Goal: Information Seeking & Learning: Learn about a topic

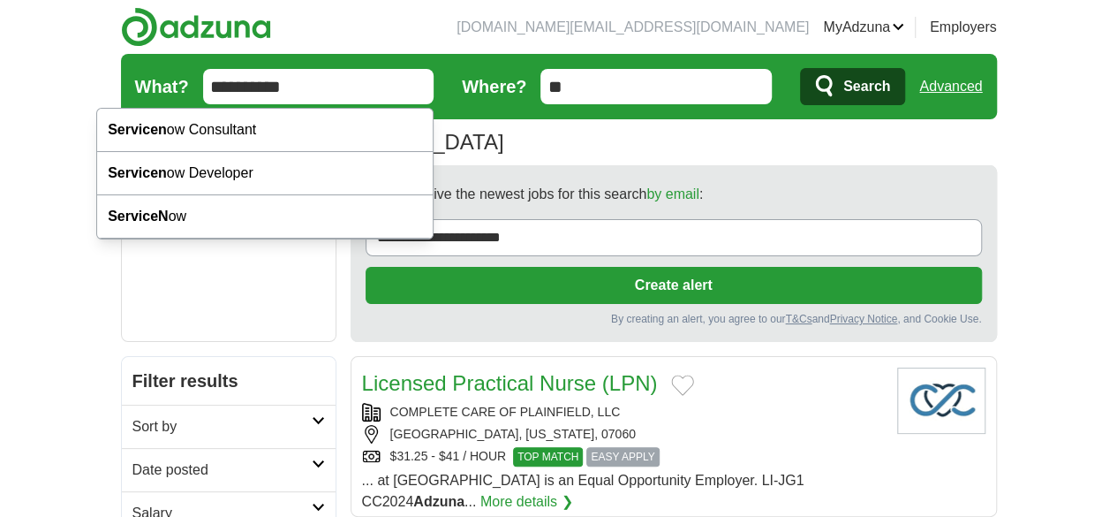
type input "**********"
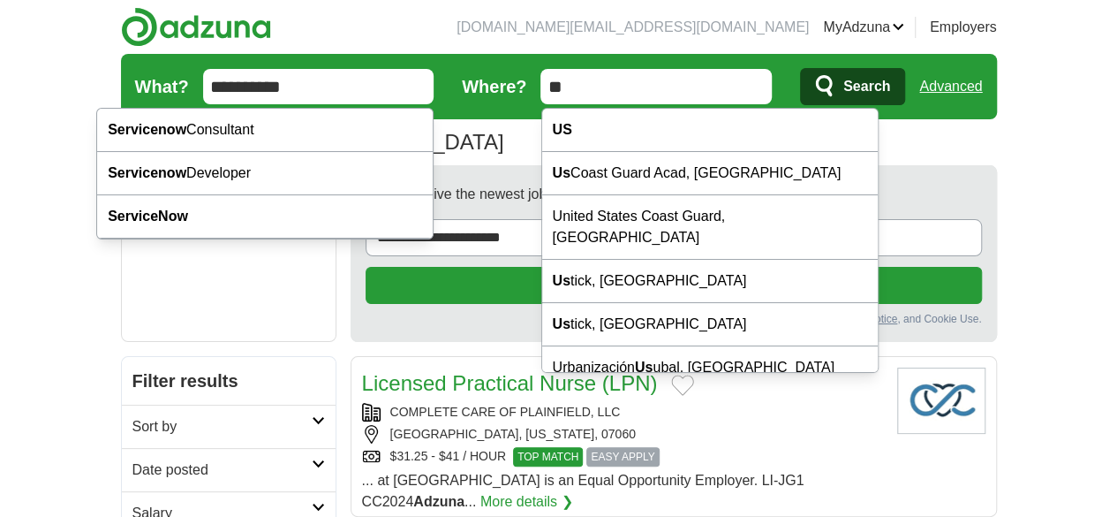
click at [800, 68] on button "Search" at bounding box center [852, 86] width 105 height 37
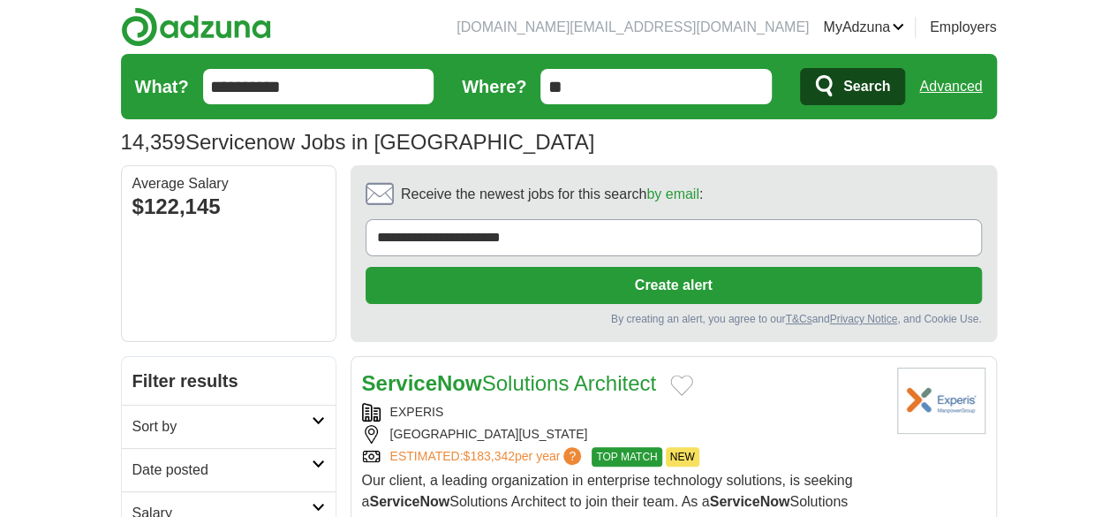
click at [133, 459] on h2 "Date posted" at bounding box center [222, 469] width 179 height 21
click at [133, 502] on link "Last 24 hours" at bounding box center [229, 512] width 193 height 21
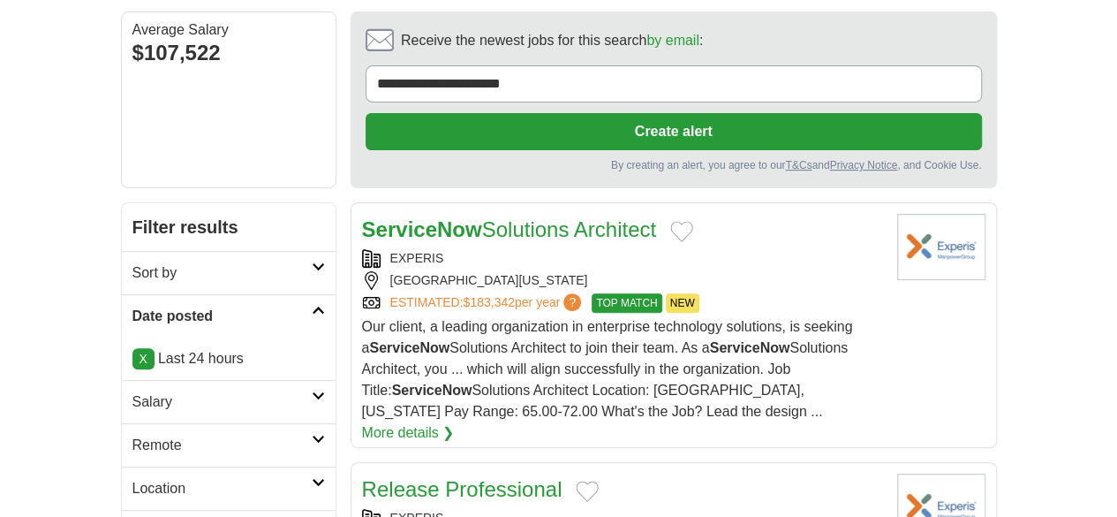
scroll to position [153, 0]
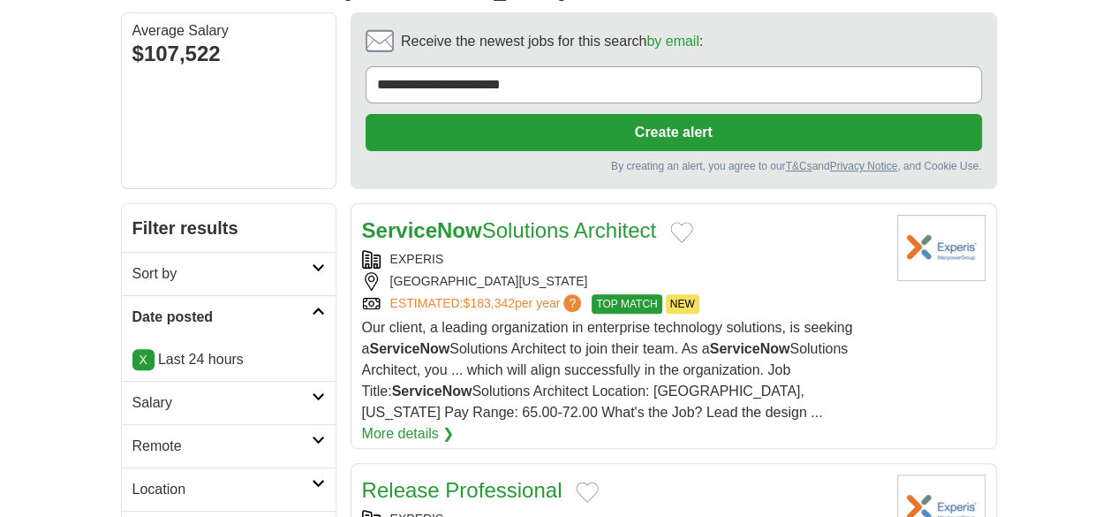
click at [133, 435] on h2 "Remote" at bounding box center [222, 445] width 179 height 21
click at [133, 481] on link "Remote jobs" at bounding box center [173, 488] width 80 height 15
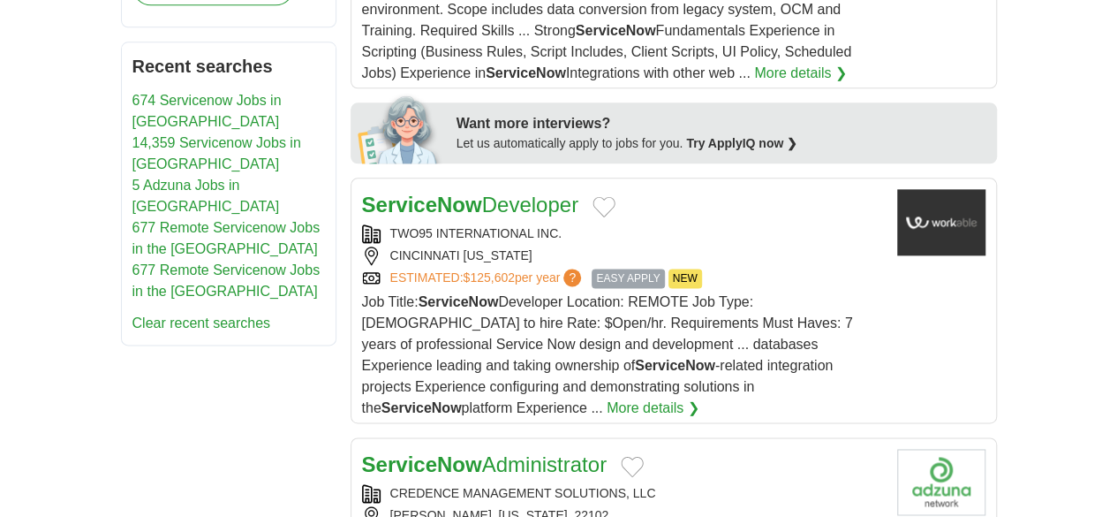
scroll to position [1021, 0]
click at [745, 485] on div "CREDENCE MANAGEMENT SOLUTIONS, LLC" at bounding box center [622, 494] width 521 height 19
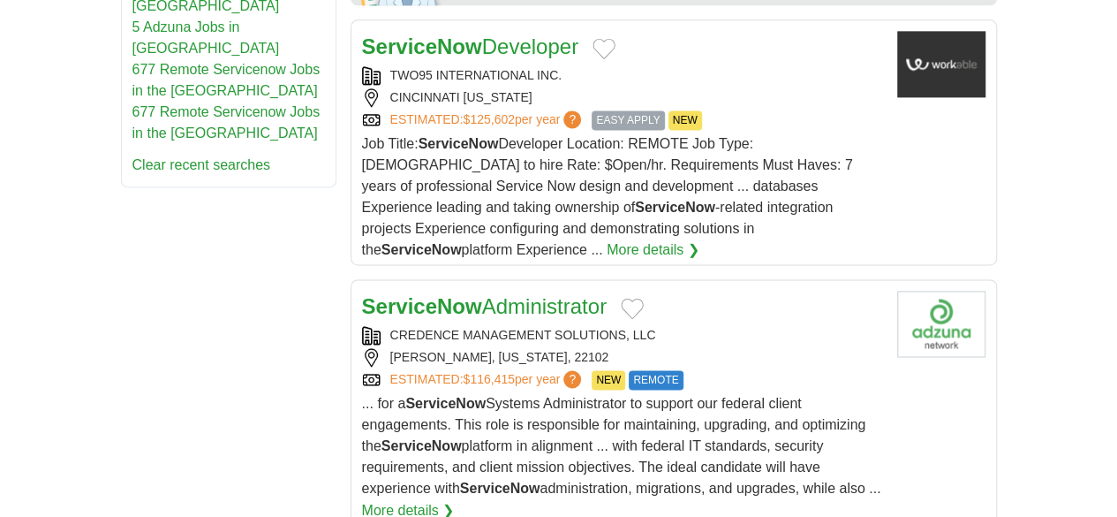
scroll to position [1181, 0]
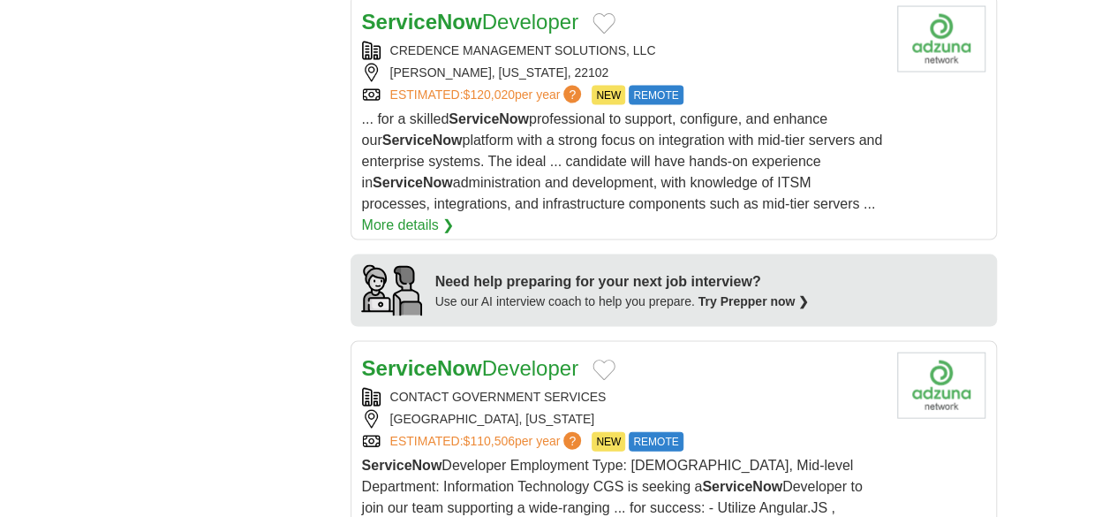
scroll to position [1725, 0]
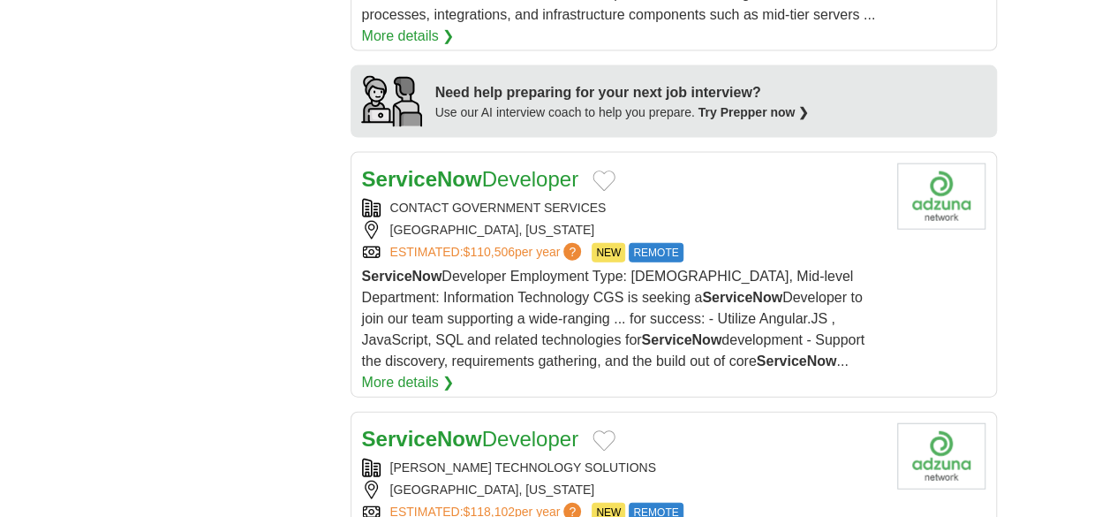
scroll to position [1932, 0]
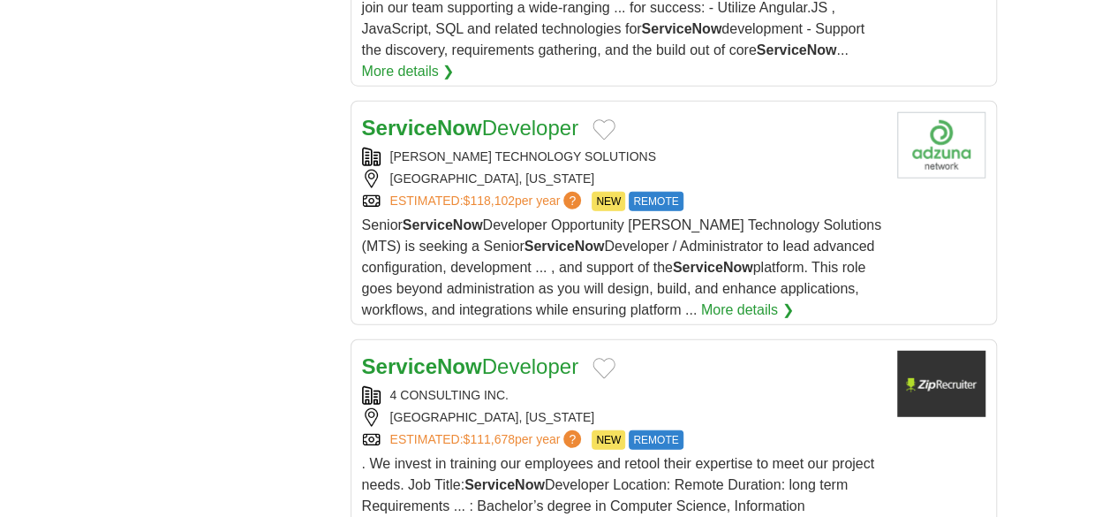
scroll to position [2225, 0]
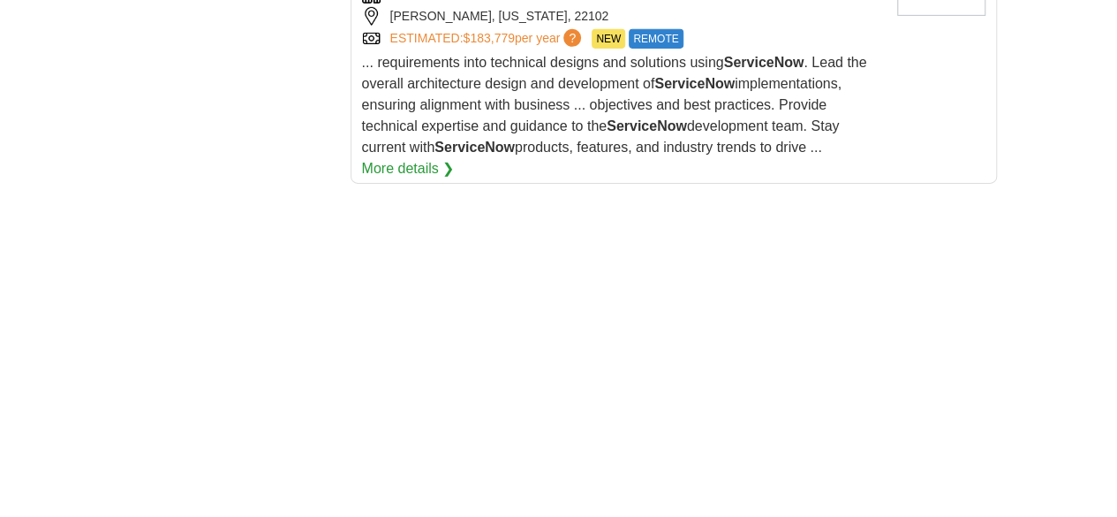
scroll to position [3284, 0]
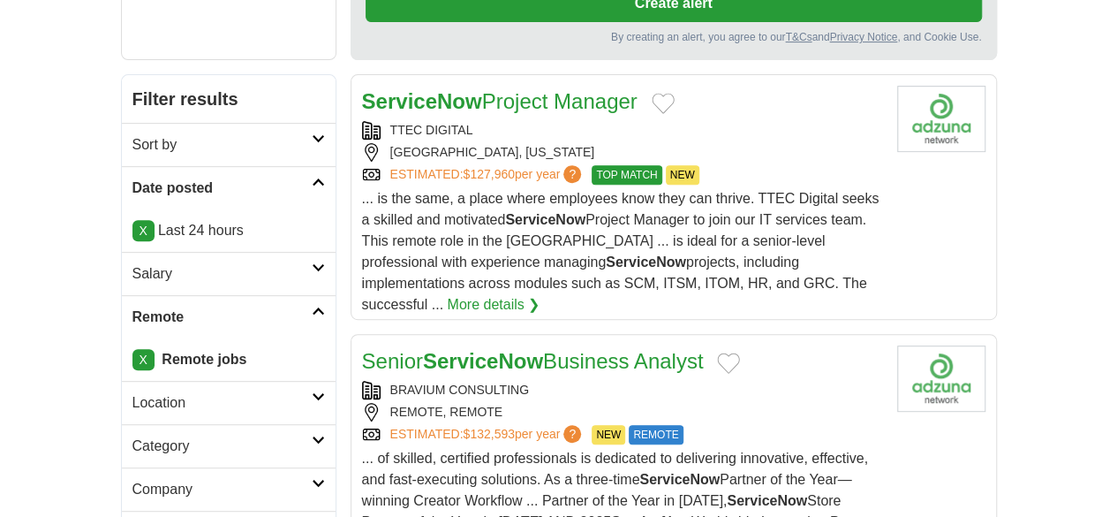
click at [650, 381] on div "BRAVIUM CONSULTING" at bounding box center [622, 390] width 521 height 19
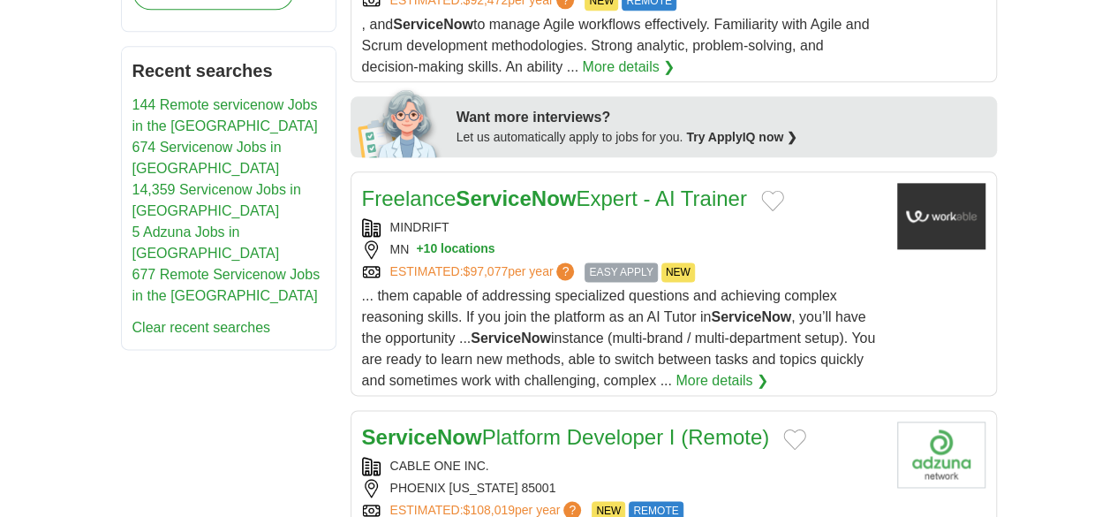
scroll to position [1017, 0]
click at [849, 422] on div "ServiceNow Platform Developer I (Remote)" at bounding box center [622, 438] width 521 height 32
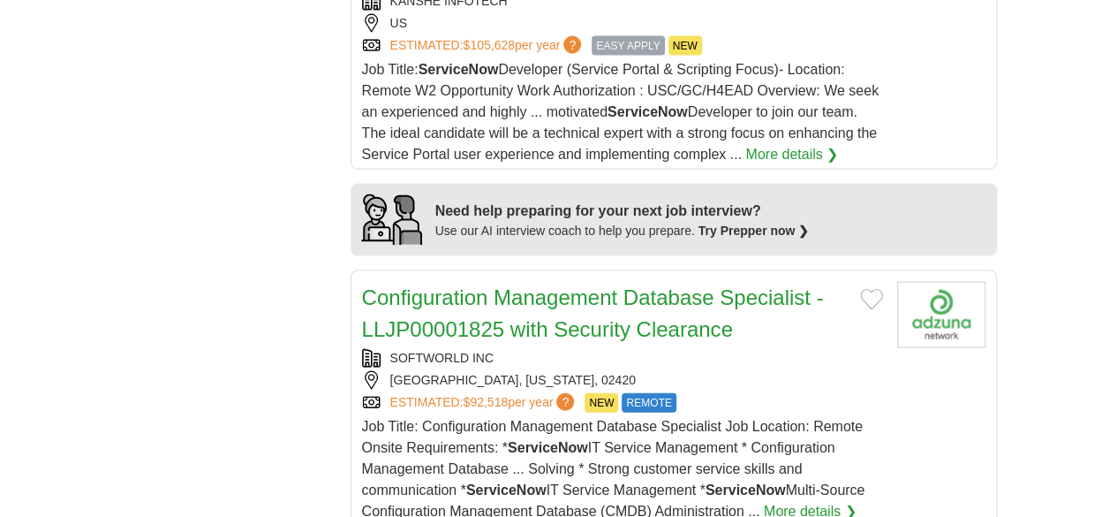
scroll to position [1794, 0]
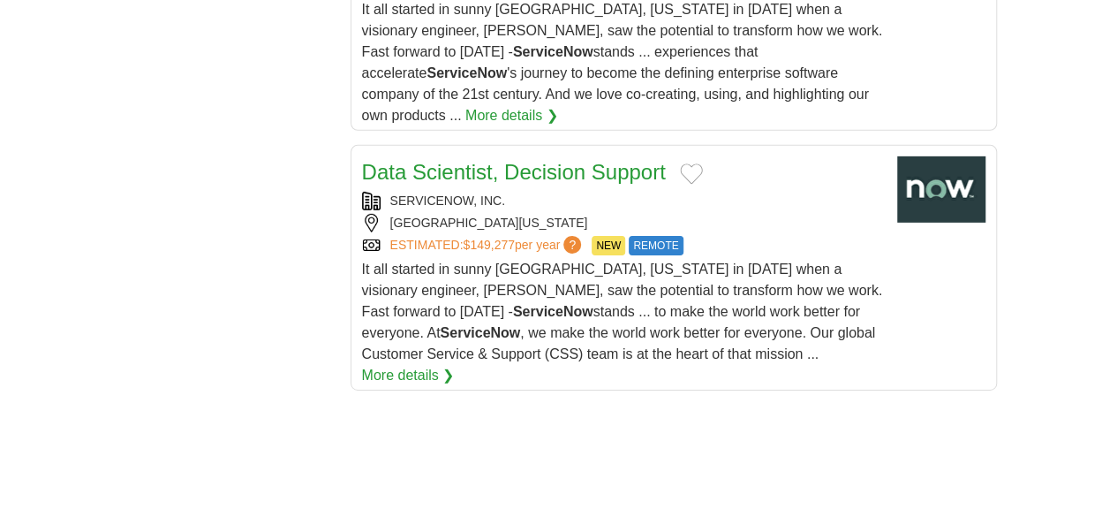
scroll to position [2882, 0]
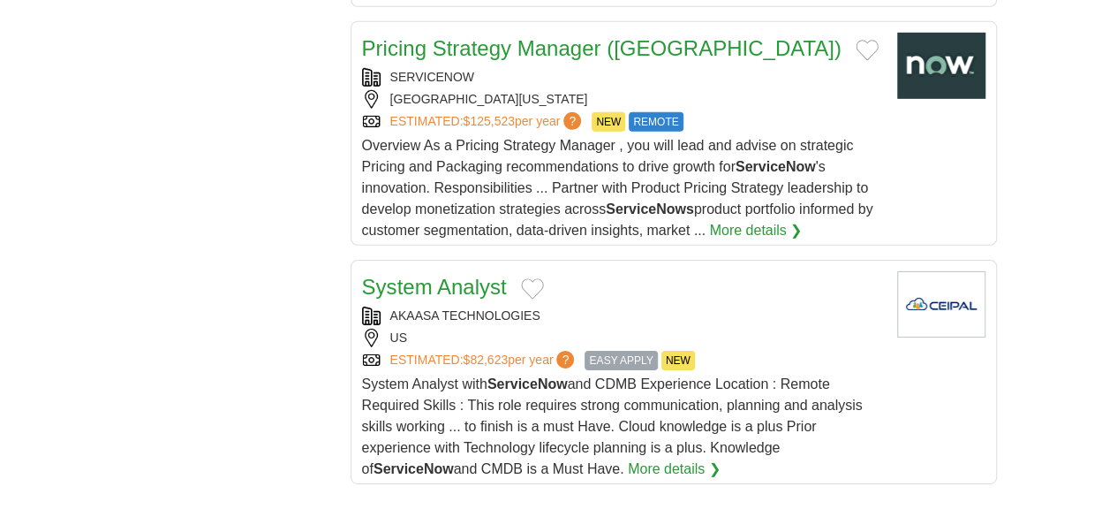
scroll to position [2679, 0]
